Goal: Task Accomplishment & Management: Complete application form

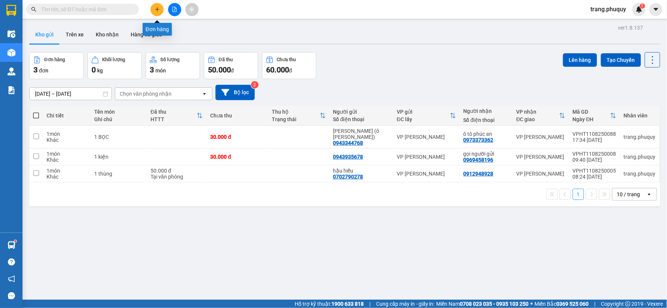
click at [158, 9] on icon "plus" at bounding box center [157, 9] width 4 height 0
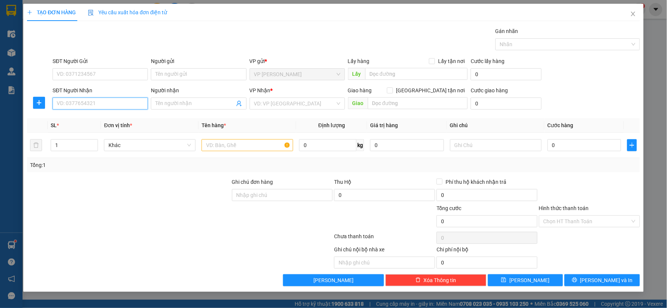
click at [123, 103] on input "SĐT Người Nhận" at bounding box center [100, 104] width 95 height 12
type input "0888448888"
click at [111, 121] on div "0888448888 - a toản" at bounding box center [100, 118] width 86 height 8
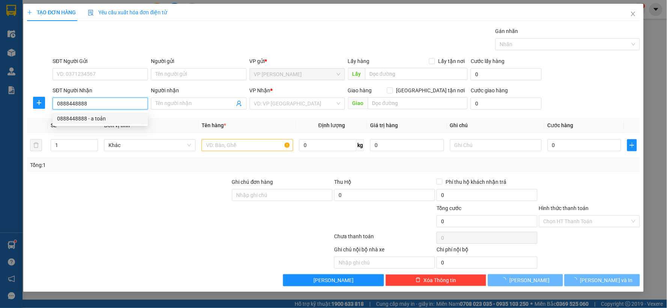
type input "a toản"
type input "hồng lĩnh"
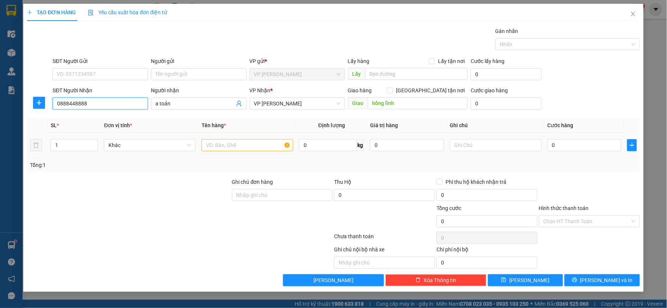
type input "0888448888"
click at [207, 146] on input "text" at bounding box center [248, 145] width 92 height 12
type input "1 BỌC ĐEN"
click at [555, 141] on input "0" at bounding box center [585, 145] width 74 height 12
type input "5"
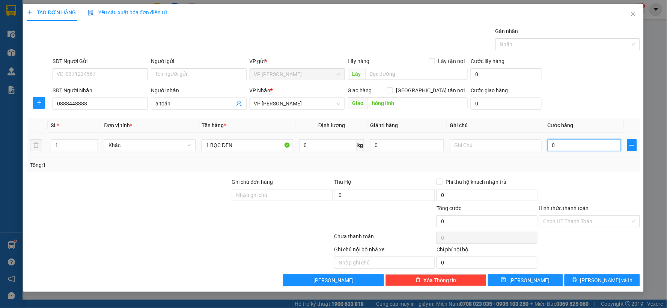
type input "5"
type input "50"
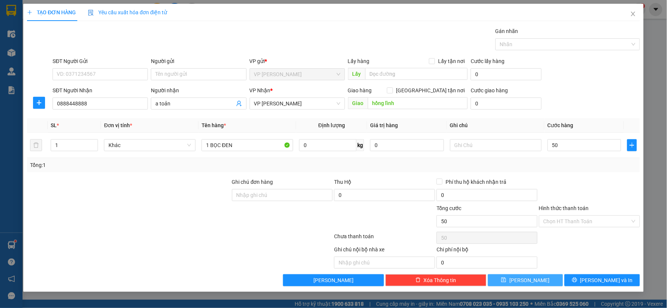
type input "50.000"
click at [527, 278] on span "[PERSON_NAME]" at bounding box center [529, 280] width 40 height 8
type input "0"
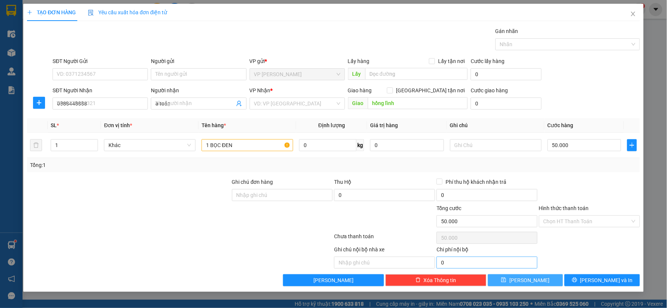
type input "0"
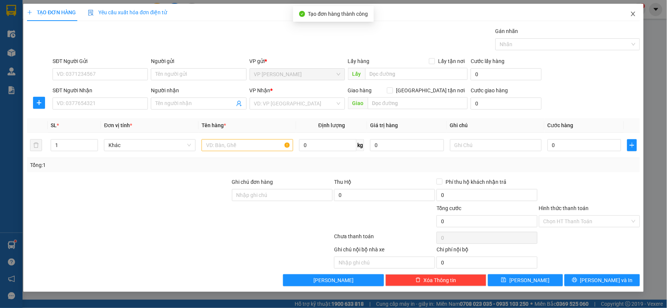
click at [633, 14] on icon "close" at bounding box center [633, 14] width 4 height 5
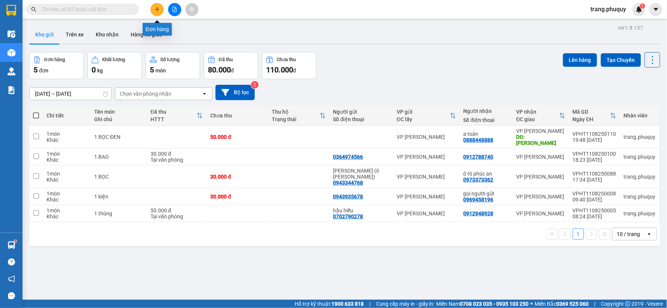
click at [160, 12] on button at bounding box center [156, 9] width 13 height 13
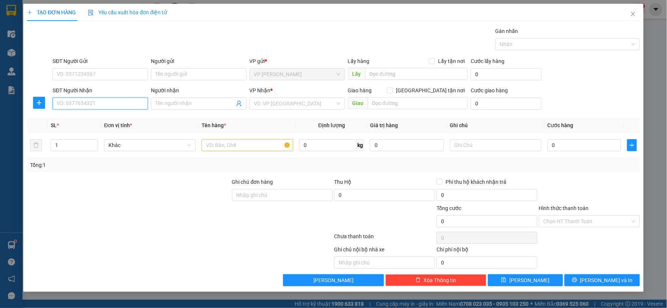
click at [81, 104] on input "SĐT Người Nhận" at bounding box center [100, 104] width 95 height 12
type input "0976157887"
click at [93, 119] on div "0976157887 - 0983762976" at bounding box center [100, 118] width 86 height 8
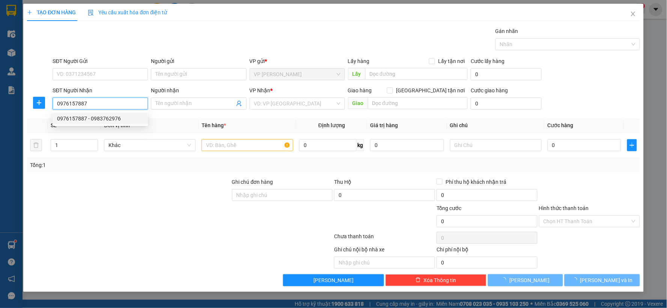
type input "0983762976"
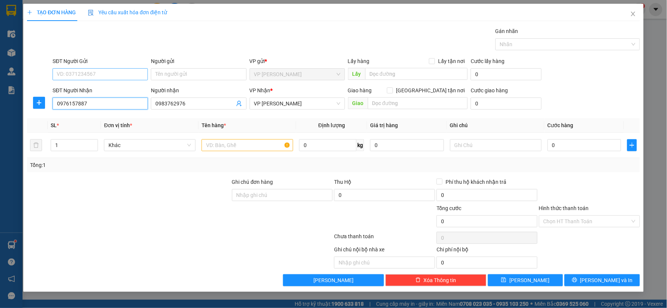
type input "0976157887"
click at [120, 70] on input "SĐT Người Gửi" at bounding box center [100, 74] width 95 height 12
click at [110, 89] on div "0962836788 - [GEOGRAPHIC_DATA]" at bounding box center [100, 89] width 86 height 8
type input "0962836788"
type input "[PERSON_NAME]"
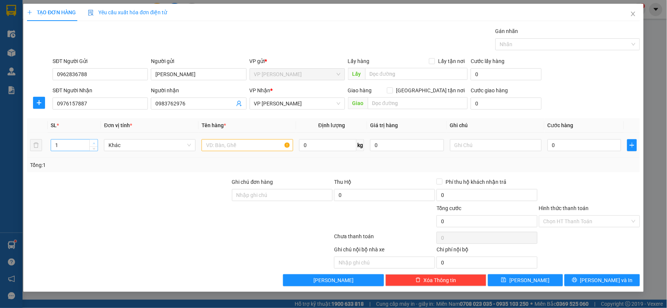
type input "2"
click at [94, 141] on span "up" at bounding box center [94, 143] width 5 height 5
click at [242, 147] on input "text" at bounding box center [248, 145] width 92 height 12
type input "1 X+ 1 BAO"
click at [561, 145] on input "0" at bounding box center [585, 145] width 74 height 12
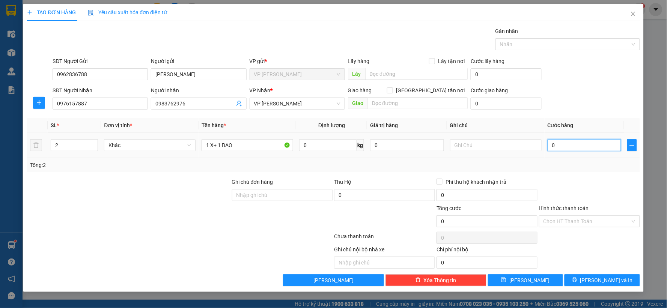
type input "6"
type input "60"
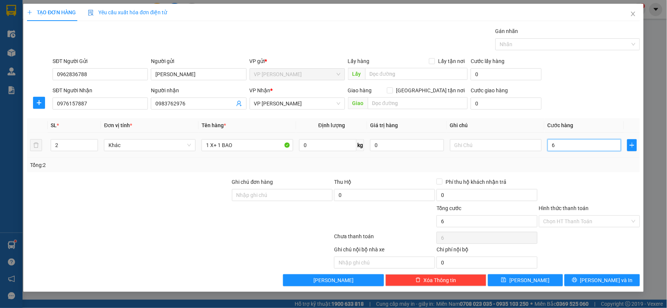
type input "60"
type input "60.000"
click at [579, 218] on input "Hình thức thanh toán" at bounding box center [586, 221] width 87 height 11
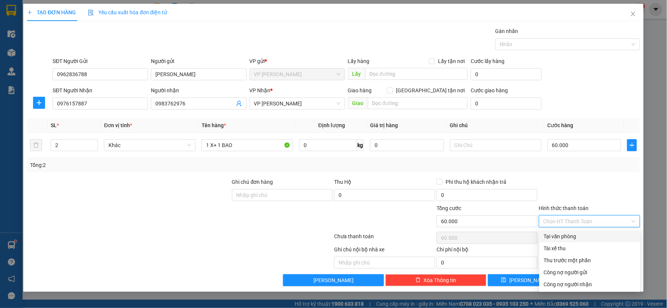
drag, startPoint x: 572, startPoint y: 239, endPoint x: 570, endPoint y: 229, distance: 10.6
click at [572, 238] on div "Tại văn phòng" at bounding box center [590, 236] width 92 height 8
type input "0"
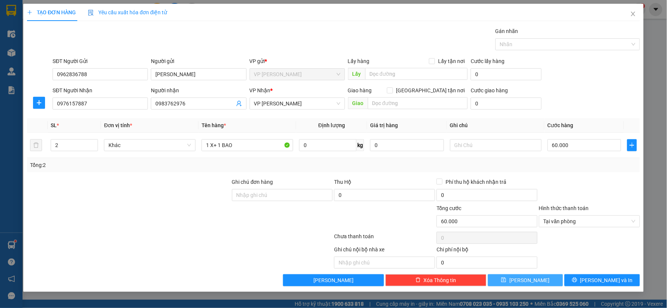
click at [544, 278] on button "[PERSON_NAME]" at bounding box center [525, 280] width 75 height 12
type input "1"
type input "0"
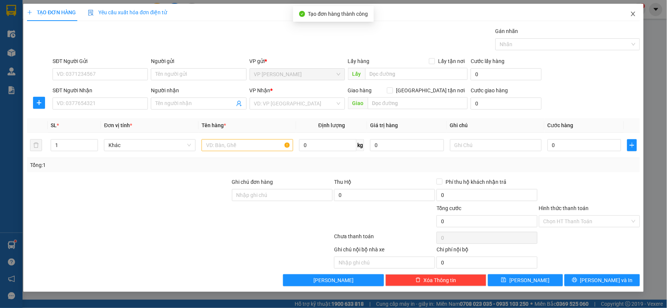
click at [633, 14] on icon "close" at bounding box center [633, 14] width 4 height 5
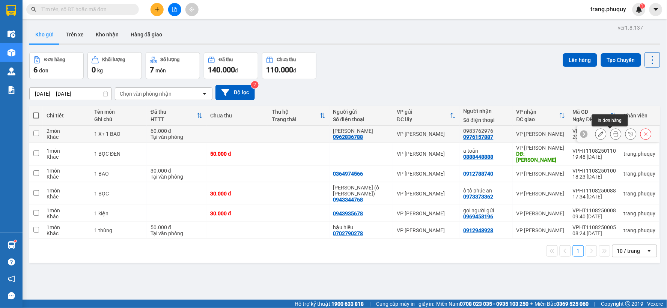
click at [613, 134] on icon at bounding box center [615, 133] width 5 height 5
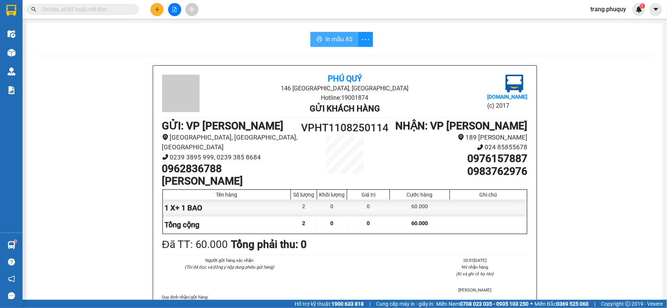
click at [332, 32] on button "In mẫu A5" at bounding box center [334, 39] width 48 height 15
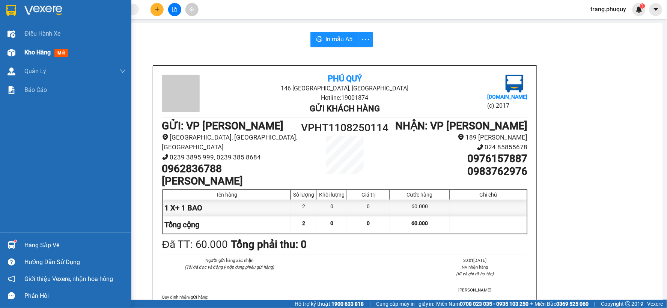
click at [32, 54] on span "Kho hàng" at bounding box center [37, 52] width 26 height 7
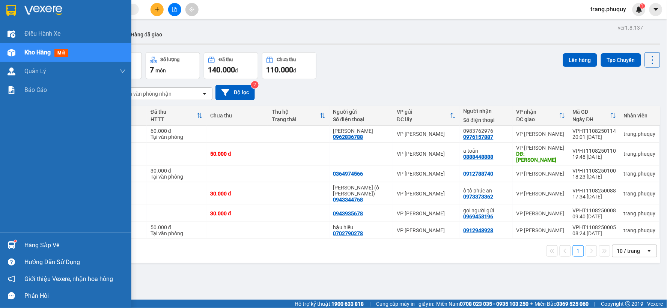
drag, startPoint x: 0, startPoint y: 29, endPoint x: 0, endPoint y: 107, distance: 78.1
